Goal: Task Accomplishment & Management: Manage account settings

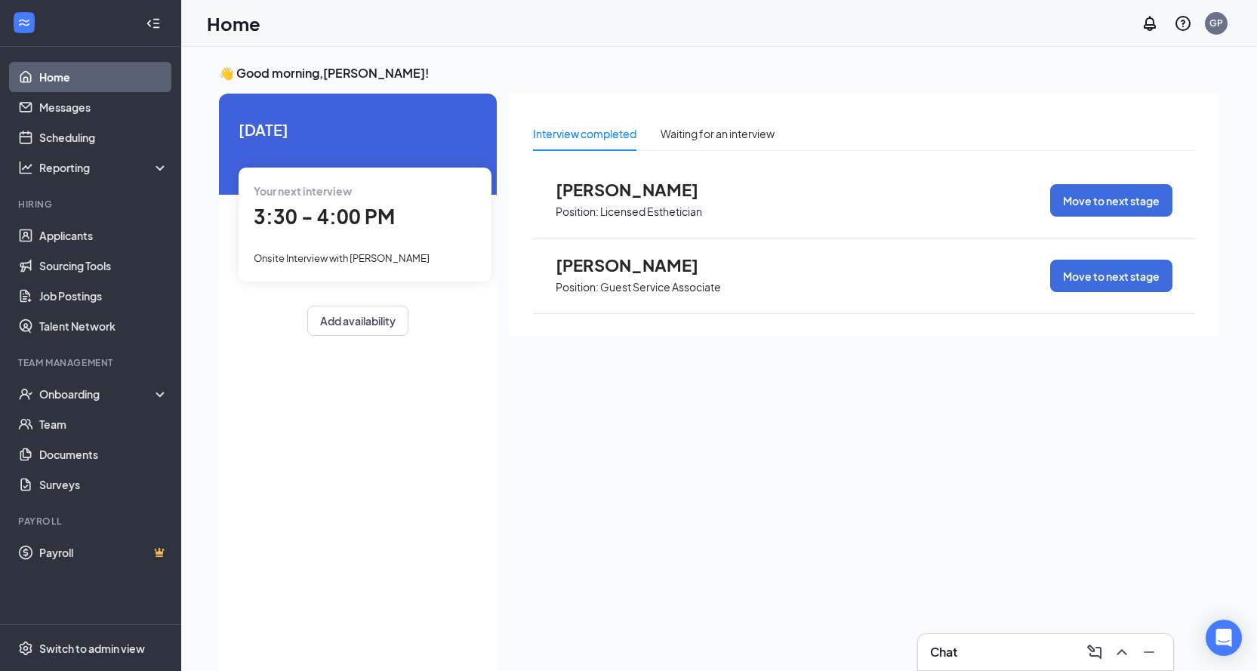
click at [613, 187] on span "[PERSON_NAME]" at bounding box center [639, 190] width 166 height 20
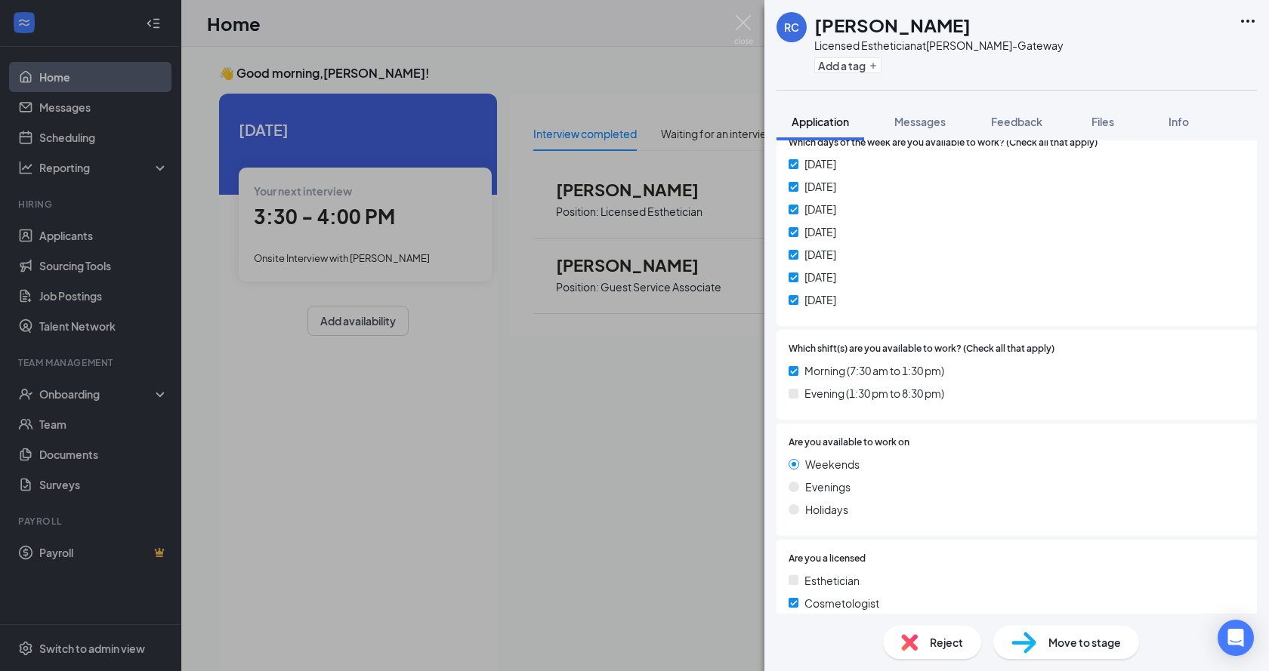
scroll to position [694, 0]
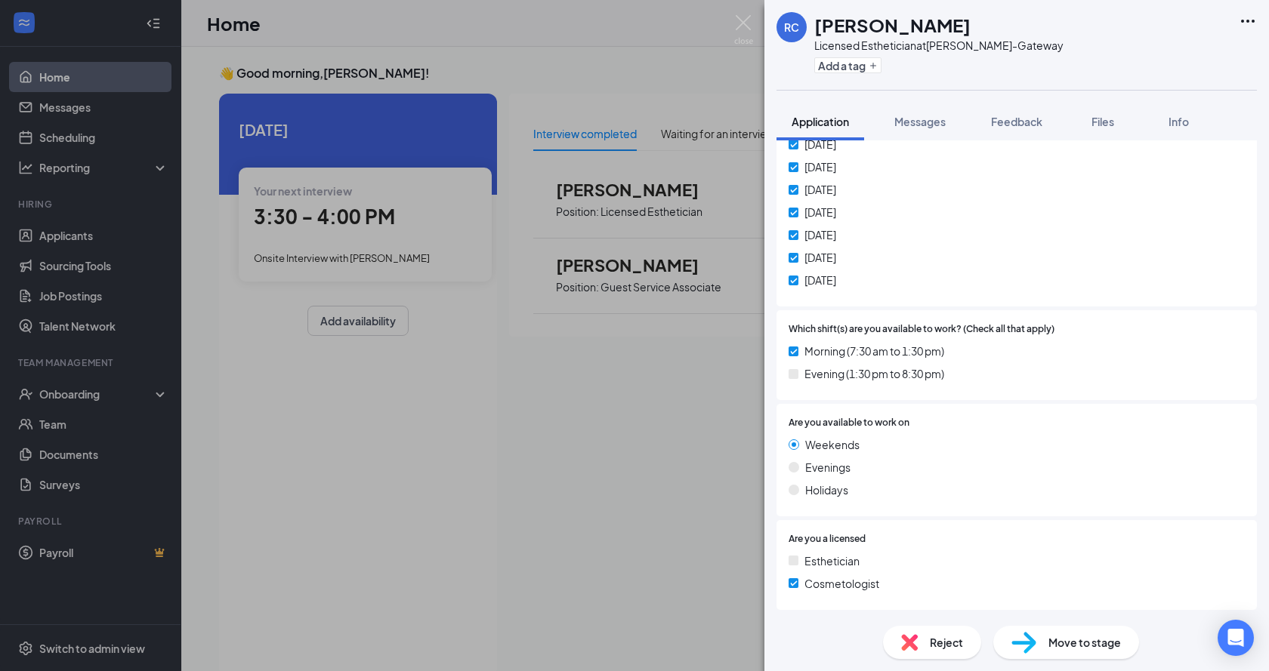
click at [948, 649] on span "Reject" at bounding box center [946, 642] width 33 height 17
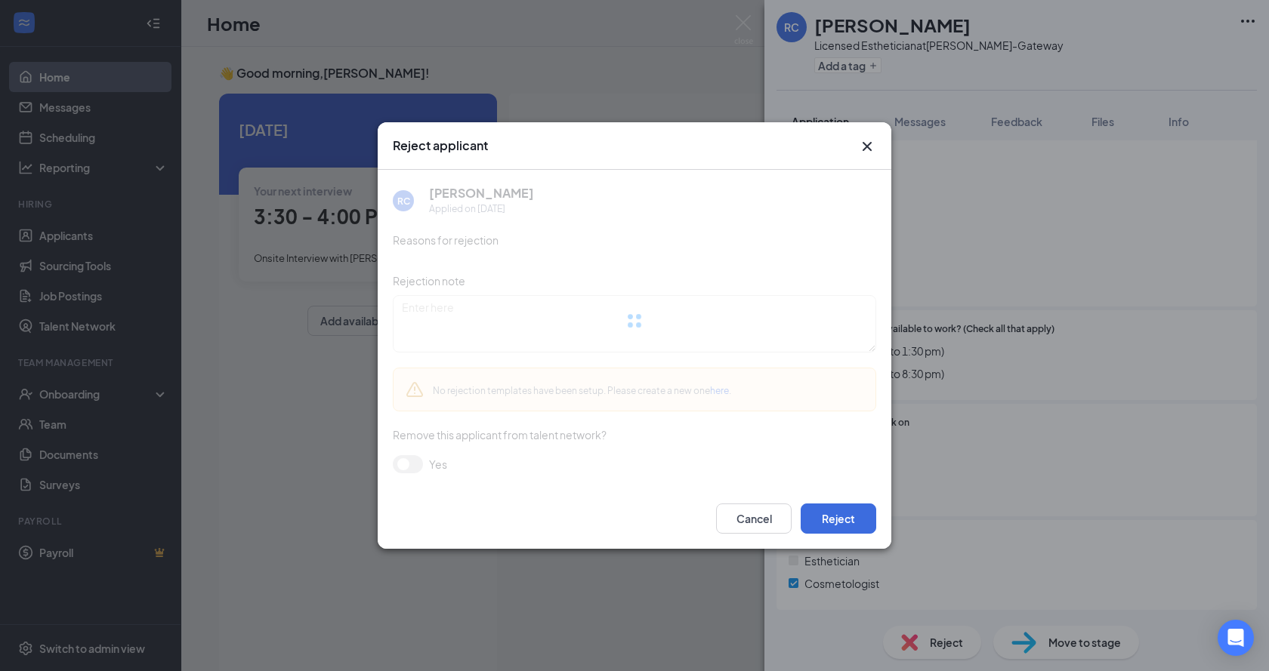
scroll to position [688, 0]
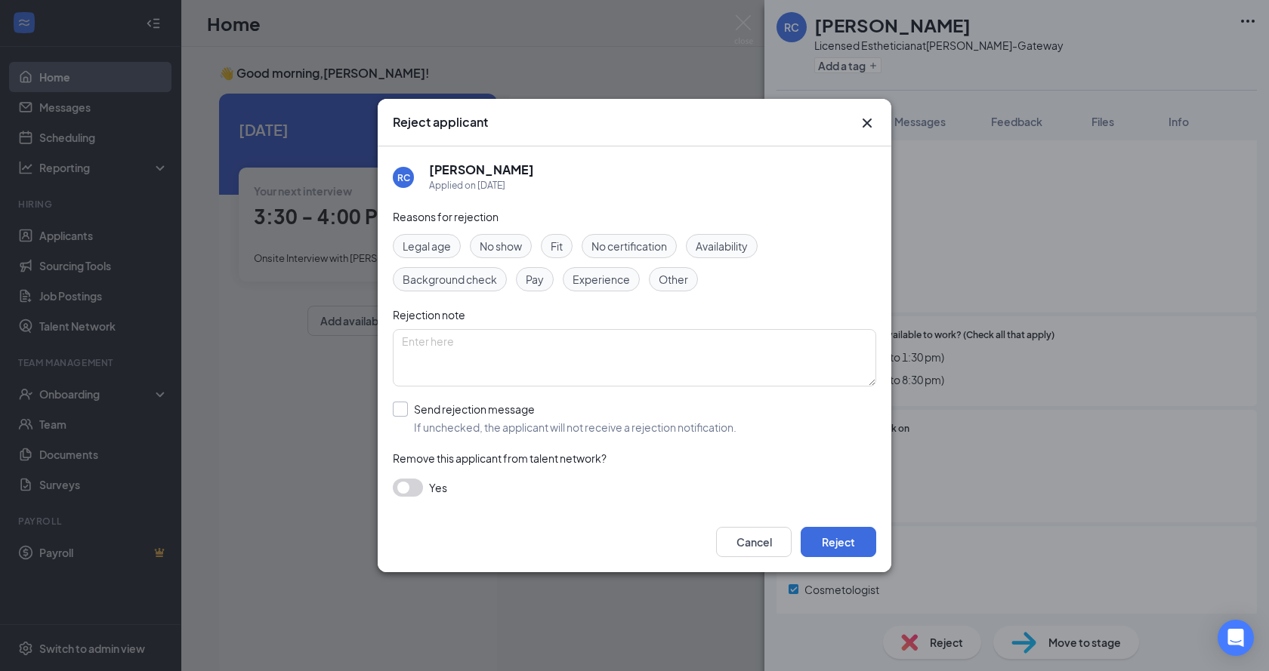
click at [398, 417] on input "Send rejection message If unchecked, the applicant will not receive a rejection…" at bounding box center [565, 418] width 344 height 33
checkbox input "true"
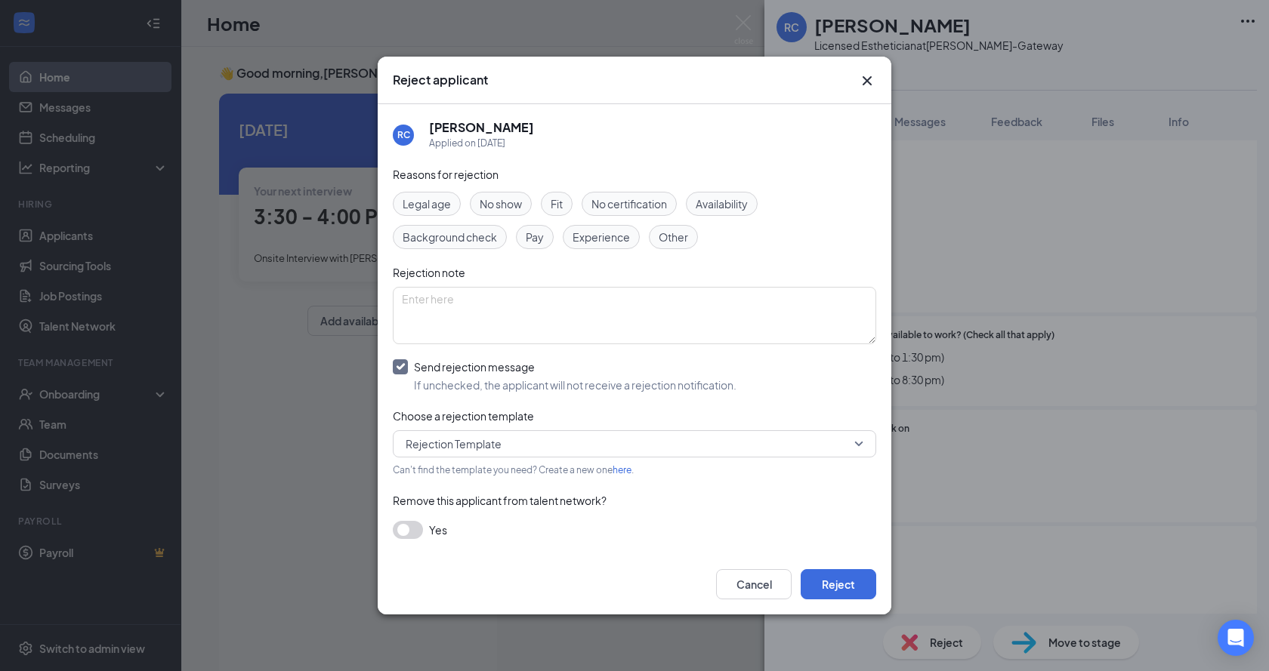
click at [572, 206] on div "Fit" at bounding box center [557, 204] width 32 height 24
click at [741, 208] on span "Availability" at bounding box center [721, 204] width 52 height 17
click at [854, 582] on button "Reject" at bounding box center [838, 584] width 76 height 30
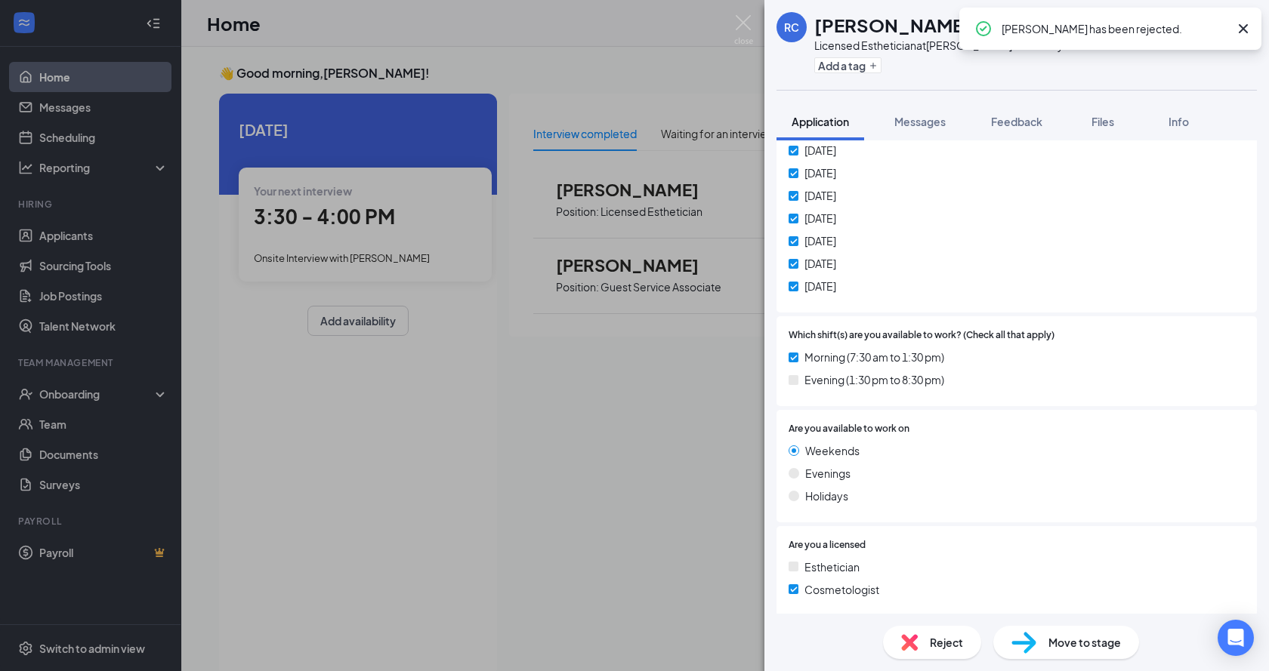
click at [1245, 29] on icon "Cross" at bounding box center [1243, 29] width 18 height 18
click at [732, 26] on div "[PERSON_NAME] Licensed Esthetician at [PERSON_NAME]-Gateway Add a tag Applicati…" at bounding box center [634, 335] width 1269 height 671
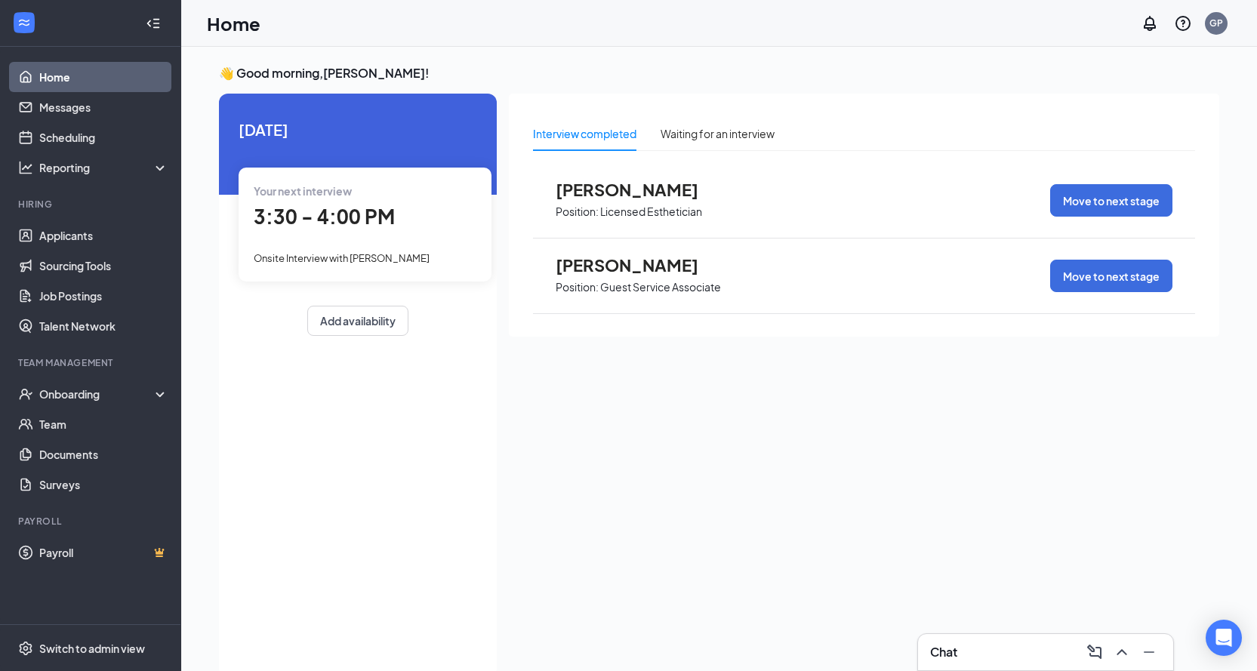
click at [590, 262] on span "[PERSON_NAME]" at bounding box center [639, 265] width 166 height 20
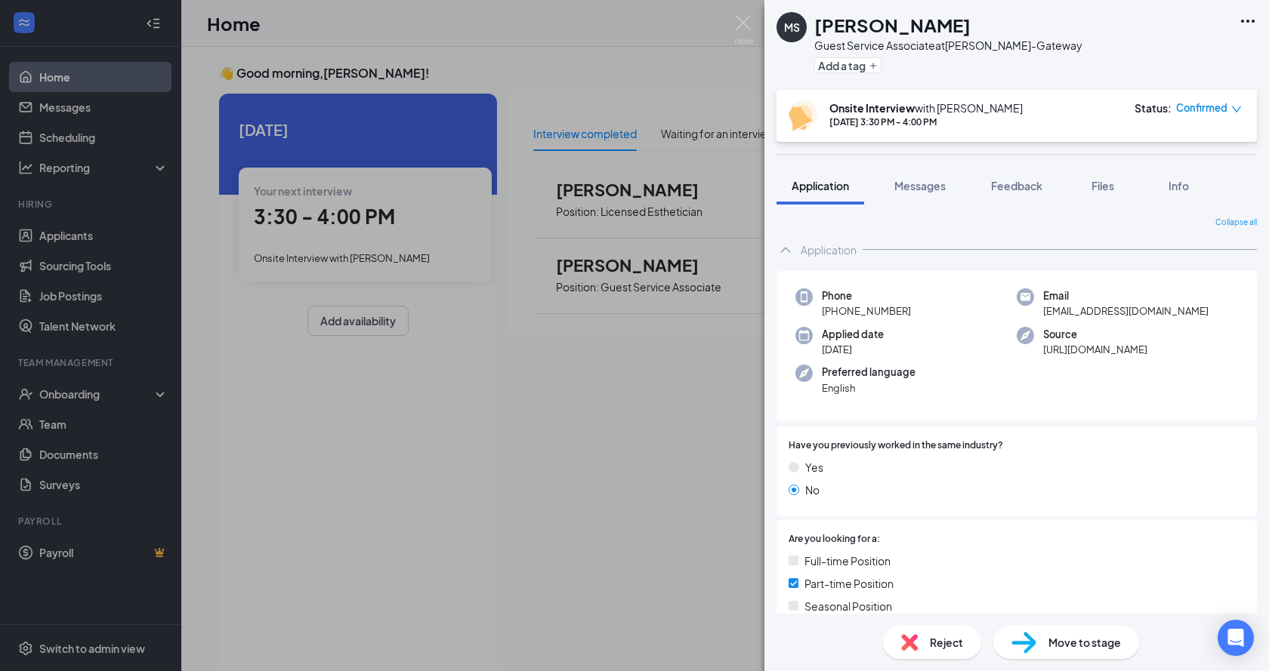
click at [1072, 643] on span "Move to stage" at bounding box center [1084, 642] width 72 height 17
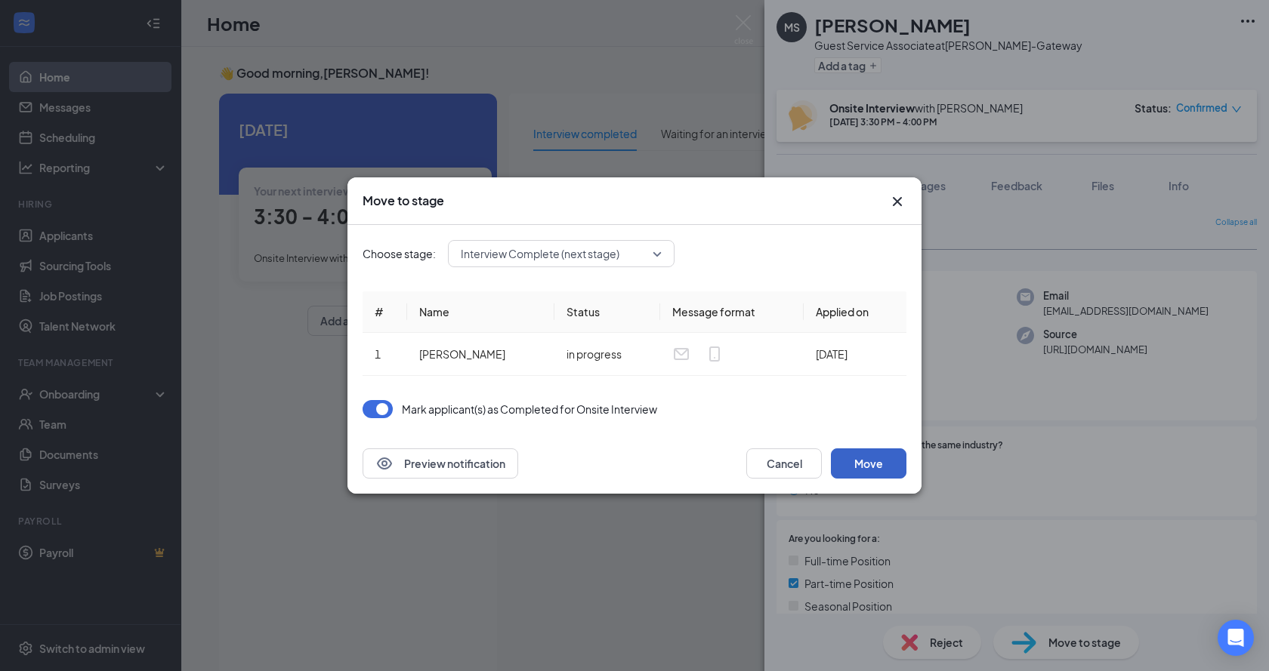
click at [862, 454] on button "Move" at bounding box center [869, 464] width 76 height 30
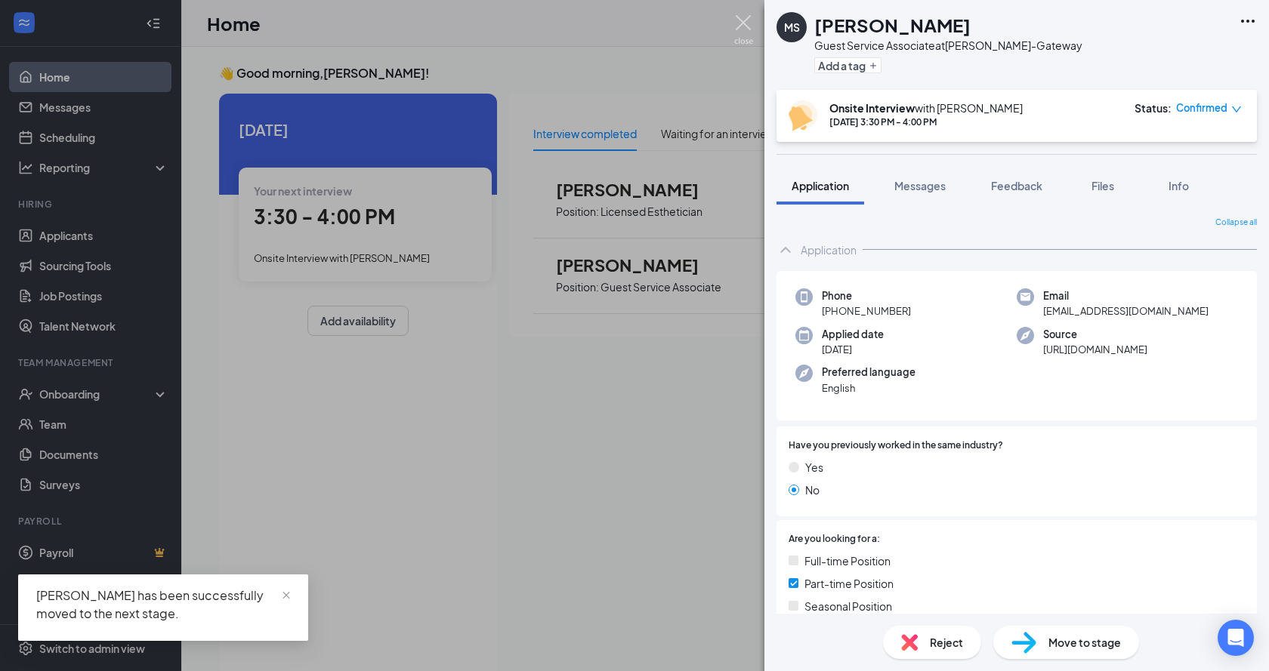
click at [739, 20] on img at bounding box center [743, 29] width 19 height 29
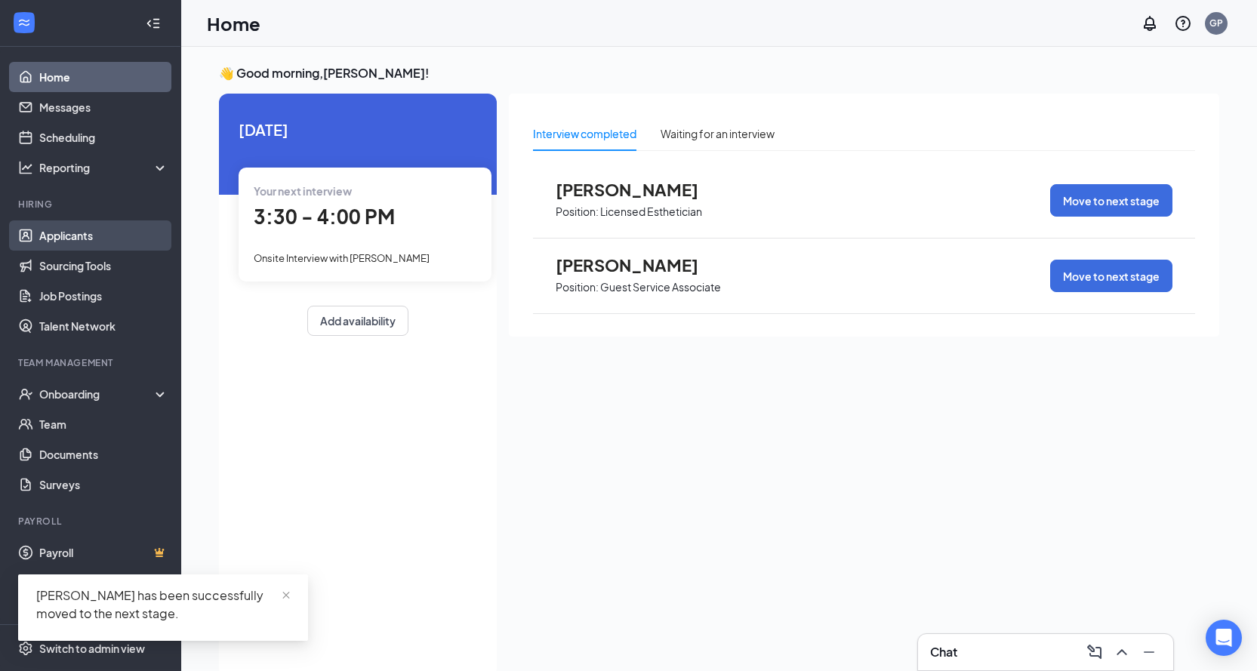
click at [46, 236] on link "Applicants" at bounding box center [103, 235] width 129 height 30
